Goal: Task Accomplishment & Management: Use online tool/utility

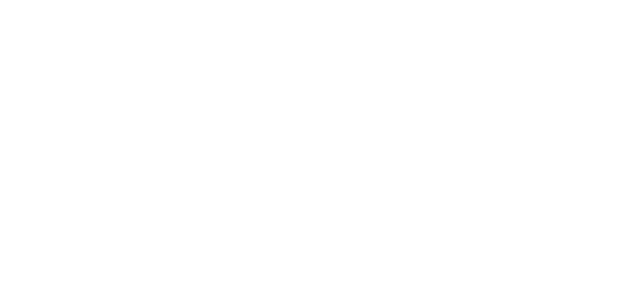
type input "Vanquish"
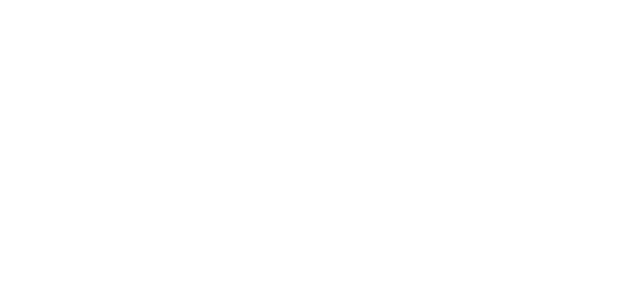
drag, startPoint x: 406, startPoint y: 59, endPoint x: 363, endPoint y: 62, distance: 43.2
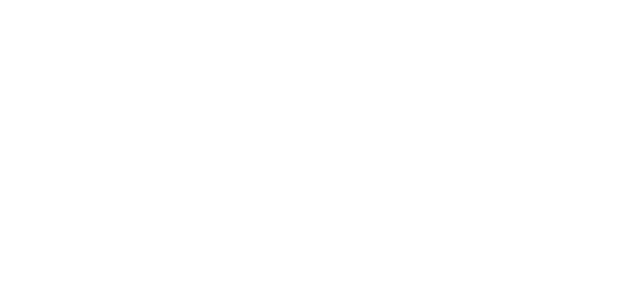
type input "Vanquish626"
click at [612, 19] on html "Hi! What’s your name? Your team mates will be able to see your name on their sc…" at bounding box center [312, 147] width 625 height 295
click at [413, 61] on html "Hi! What’s your name? Your team mates will be able to see your name on their sc…" at bounding box center [312, 147] width 625 height 295
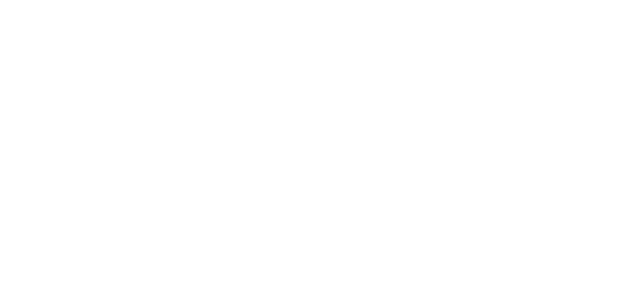
type input "web developer"
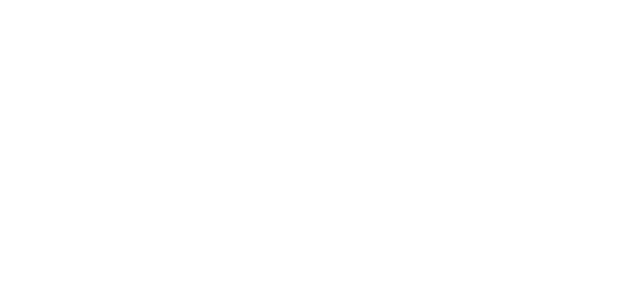
type input "vanquish"
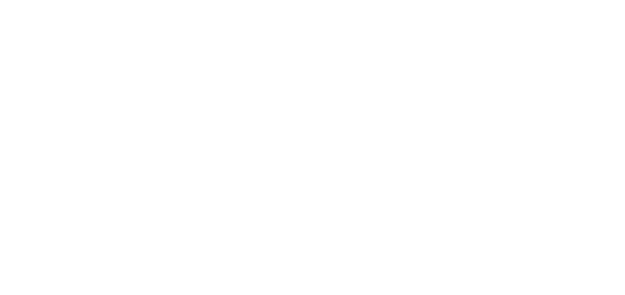
type input "v"
type input "vector"
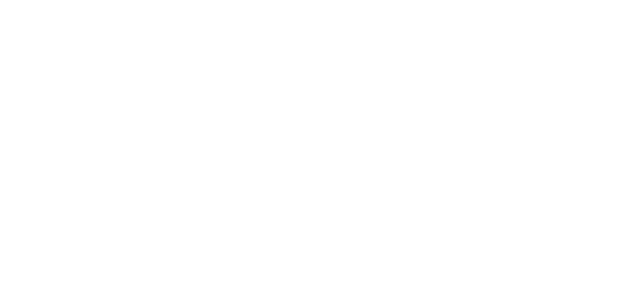
scroll to position [12, 0]
type textarea "*"
drag, startPoint x: 244, startPoint y: -55, endPoint x: 247, endPoint y: 39, distance: 94.8
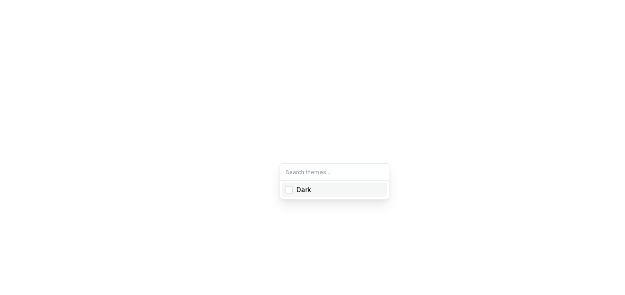
click at [331, 197] on div "Dark" at bounding box center [334, 190] width 109 height 18
click at [315, 196] on span "Dark" at bounding box center [334, 190] width 105 height 15
click at [257, 120] on html "V vector V Home Documentation Analytics Code automation Design system data Desi…" at bounding box center [312, 147] width 625 height 295
